Goal: Task Accomplishment & Management: Manage account settings

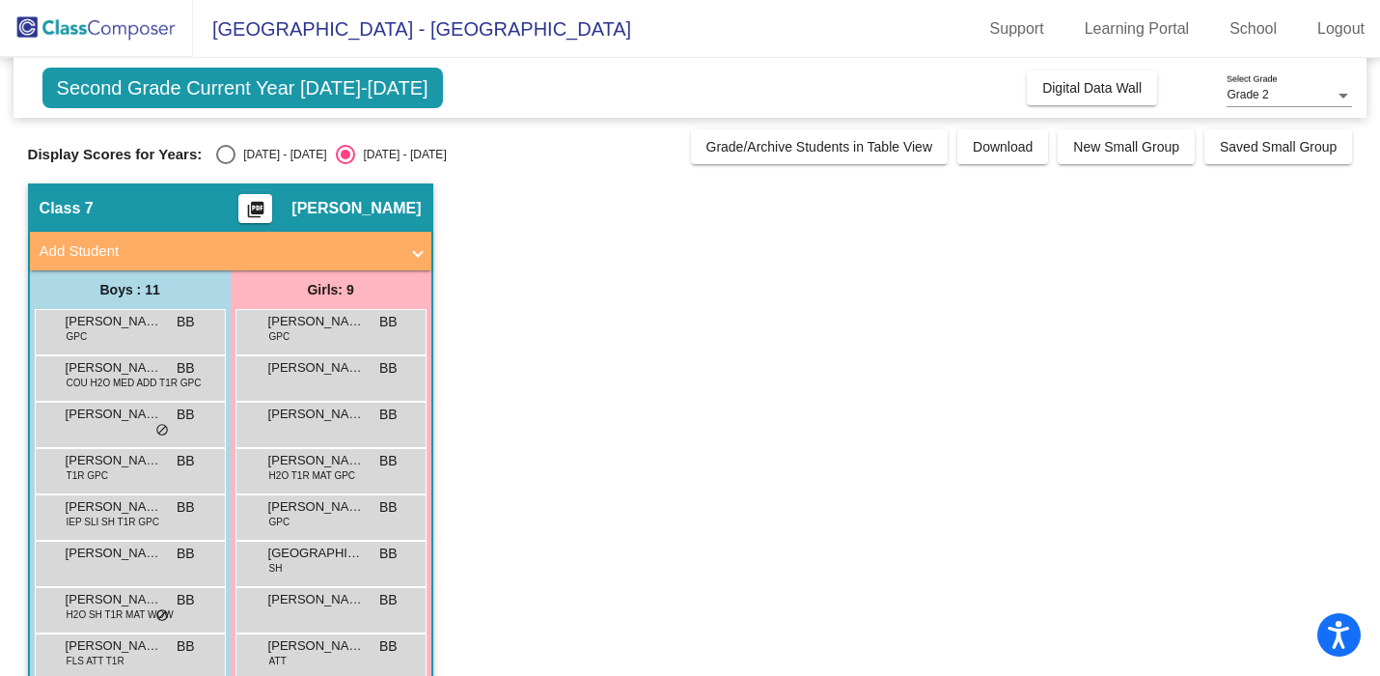
click at [246, 155] on div "[DATE] - [DATE]" at bounding box center [281, 154] width 91 height 17
click at [226, 164] on input "[DATE] - [DATE]" at bounding box center [225, 164] width 1 height 1
radio input "true"
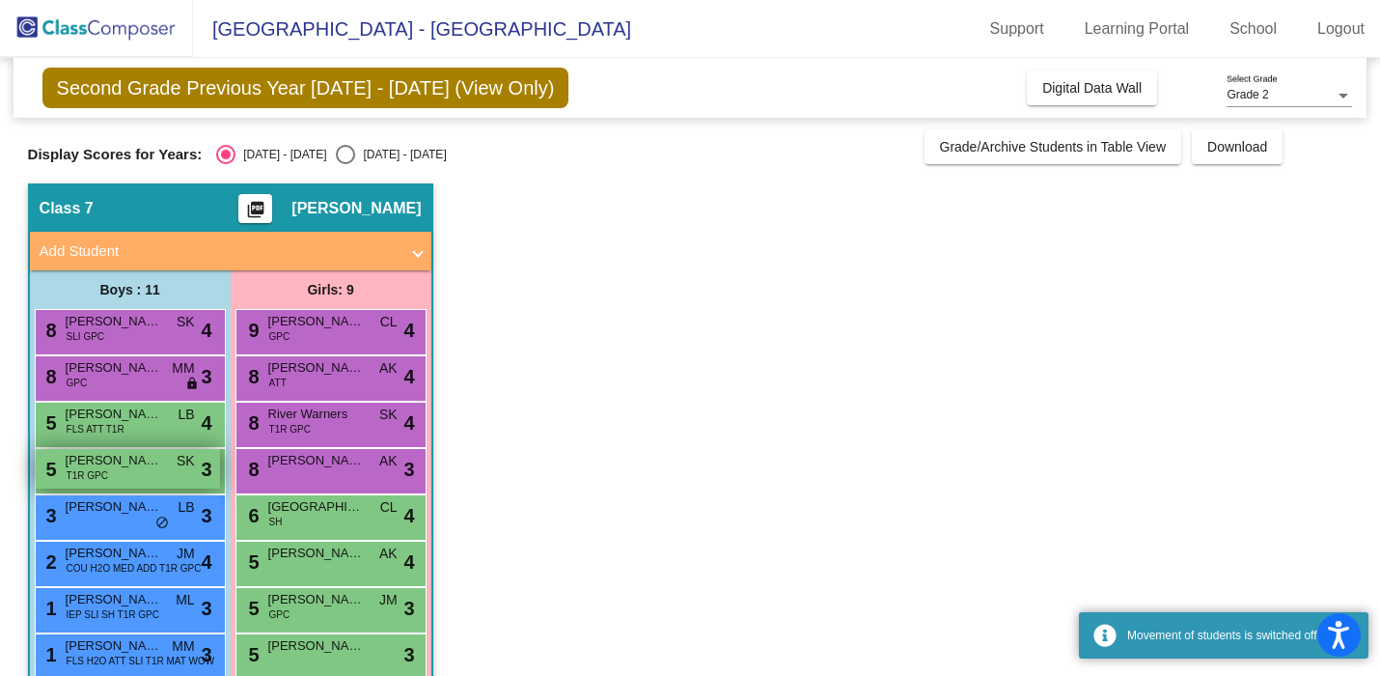
scroll to position [174, 0]
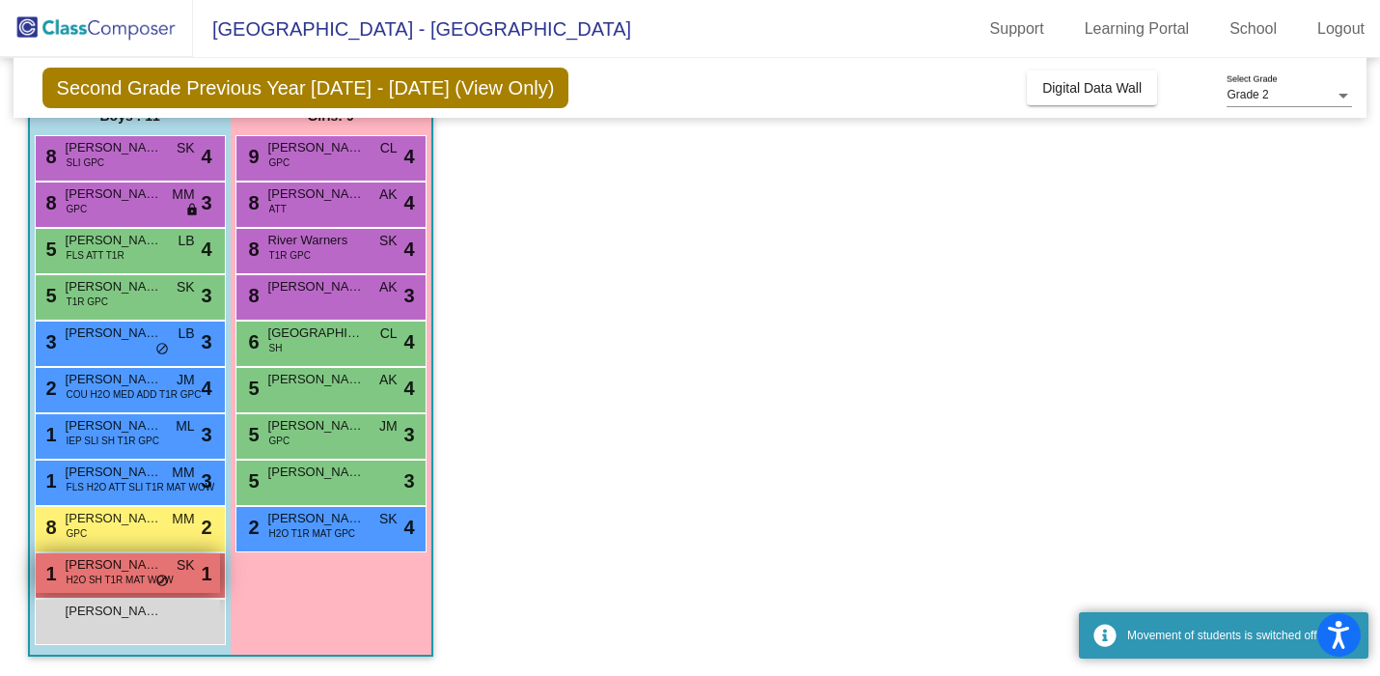
click at [157, 578] on span "do_not_disturb_alt" at bounding box center [162, 580] width 14 height 15
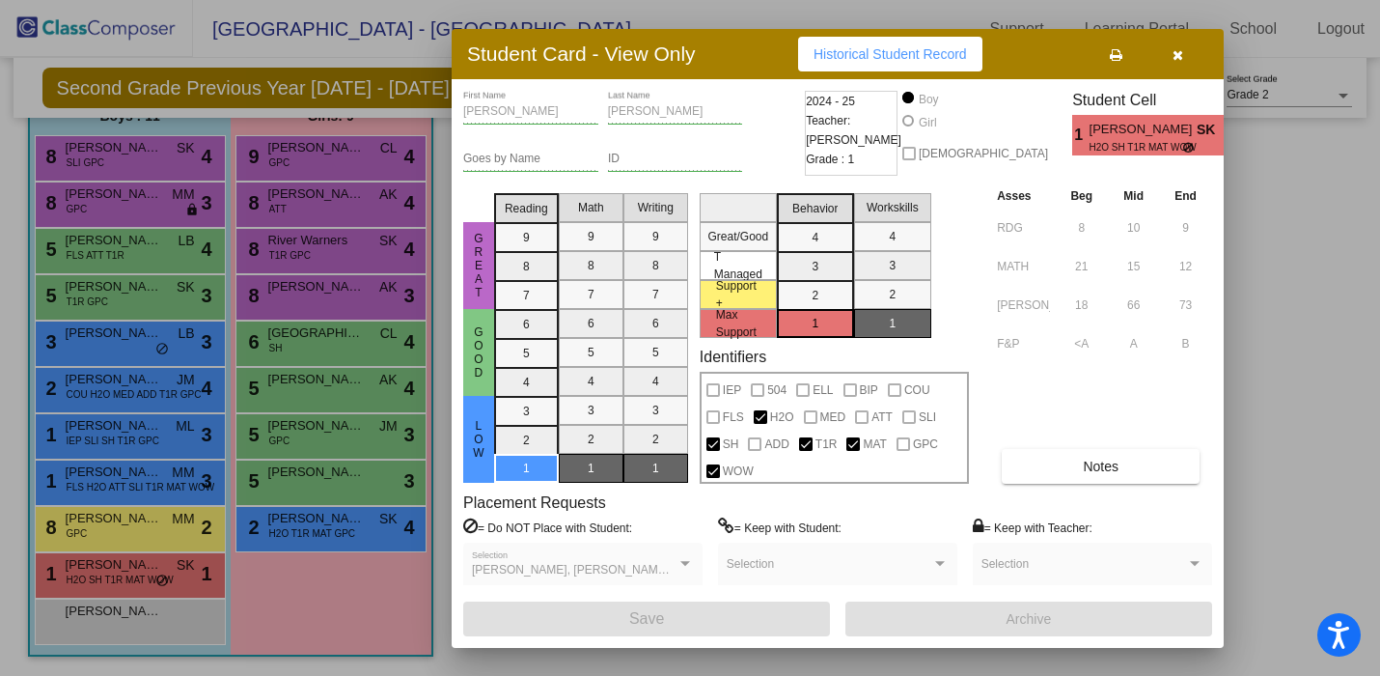
click at [1290, 367] on div at bounding box center [690, 338] width 1380 height 676
